Goal: Task Accomplishment & Management: Manage account settings

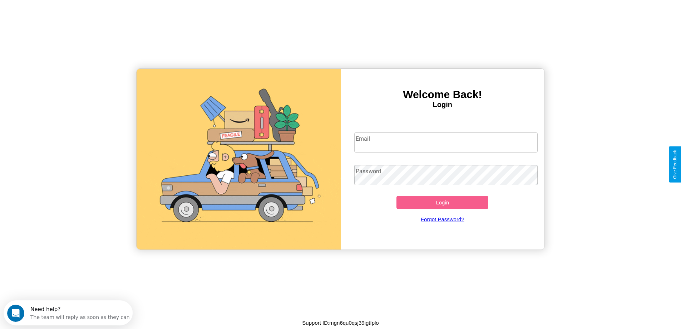
click at [446, 142] on input "Email" at bounding box center [447, 142] width 184 height 20
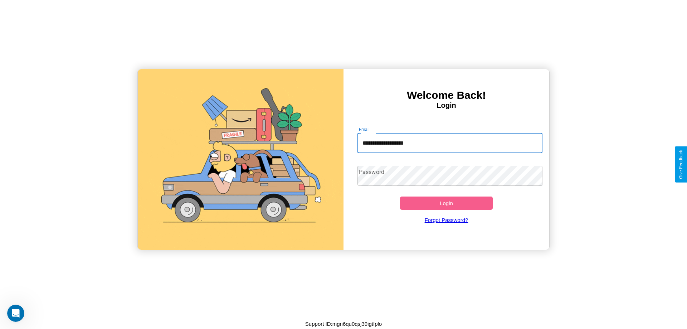
type input "**********"
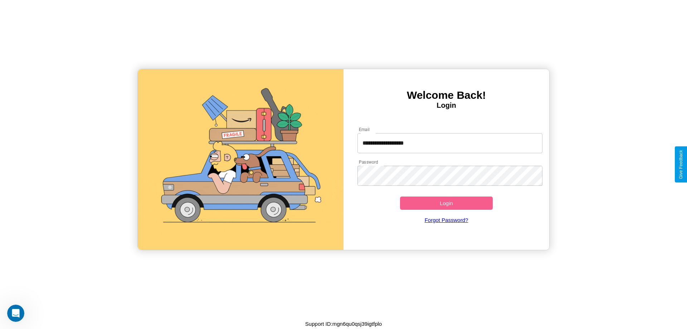
click at [446, 203] on button "Login" at bounding box center [446, 202] width 93 height 13
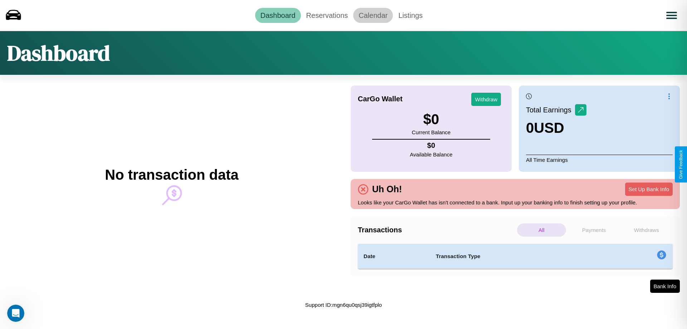
click at [373, 15] on link "Calendar" at bounding box center [373, 15] width 40 height 15
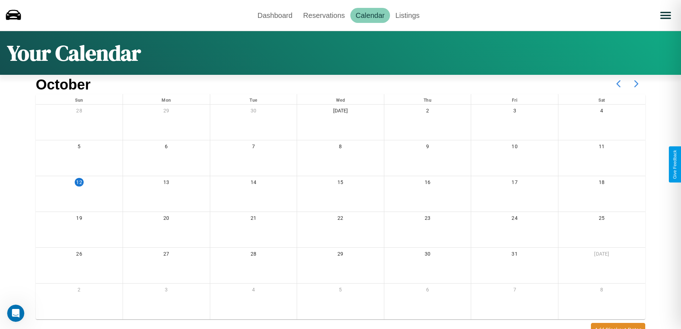
click at [637, 84] on icon at bounding box center [637, 84] width 18 height 18
click at [324, 15] on link "Reservations" at bounding box center [324, 15] width 53 height 15
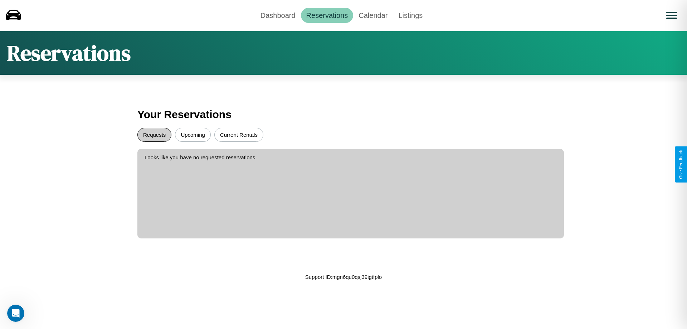
click at [154, 135] on button "Requests" at bounding box center [154, 135] width 34 height 14
click at [239, 135] on button "Current Rentals" at bounding box center [238, 135] width 49 height 14
